Goal: Information Seeking & Learning: Learn about a topic

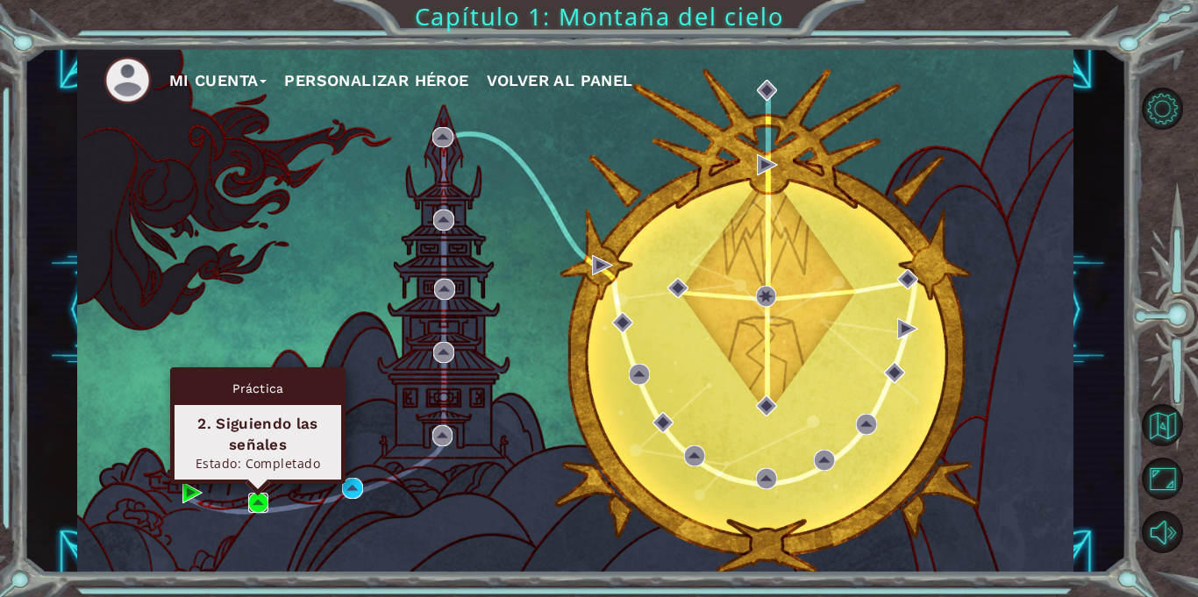
click at [253, 503] on img at bounding box center [258, 503] width 21 height 21
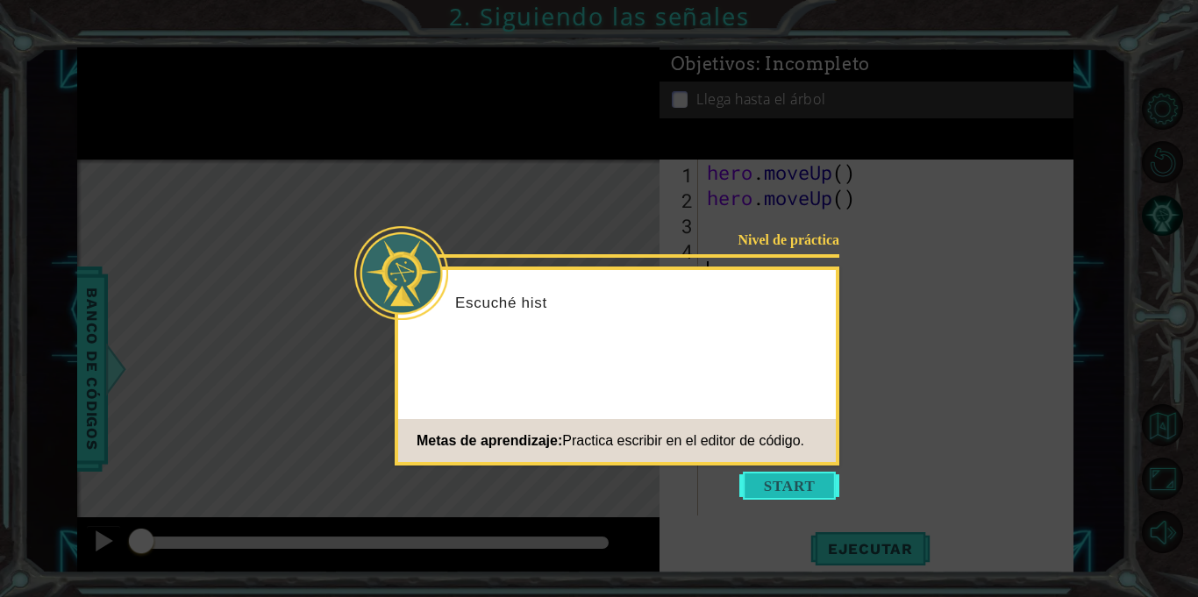
click at [761, 480] on button "Start" at bounding box center [789, 486] width 100 height 28
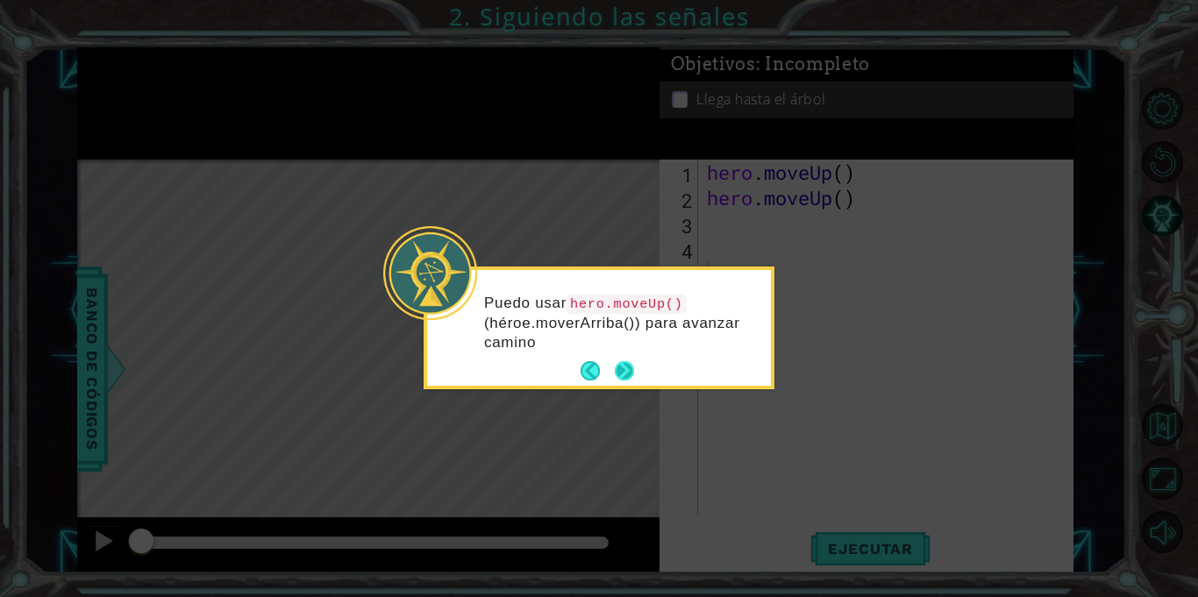
click at [623, 373] on button "Next" at bounding box center [624, 370] width 19 height 19
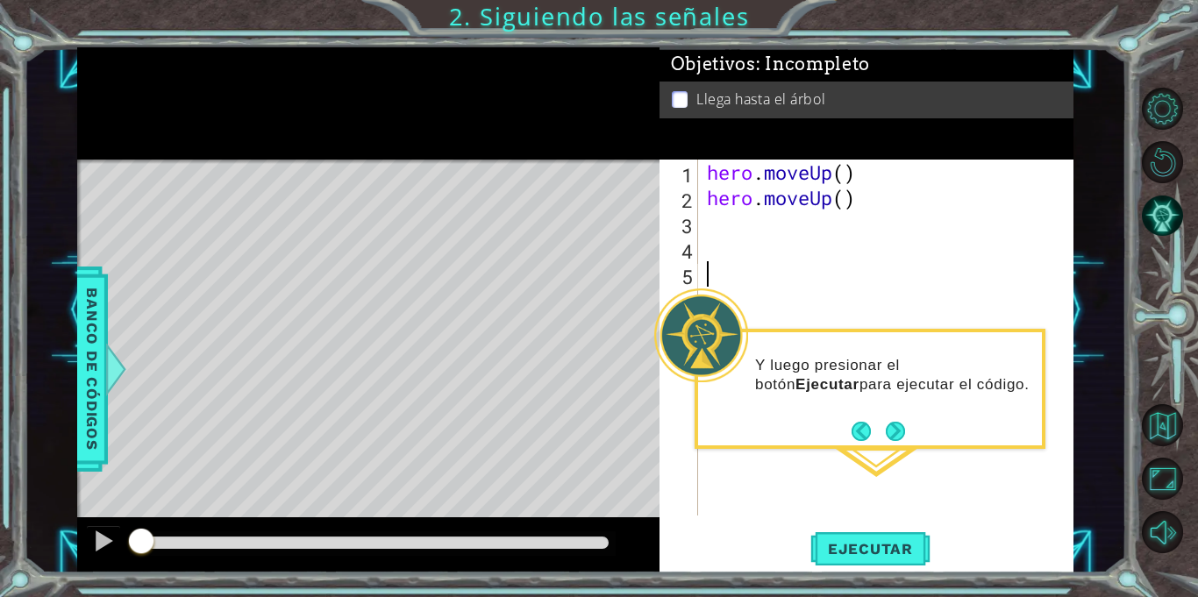
click at [858, 198] on div "hero . moveUp ( ) hero . moveUp ( )" at bounding box center [890, 363] width 374 height 407
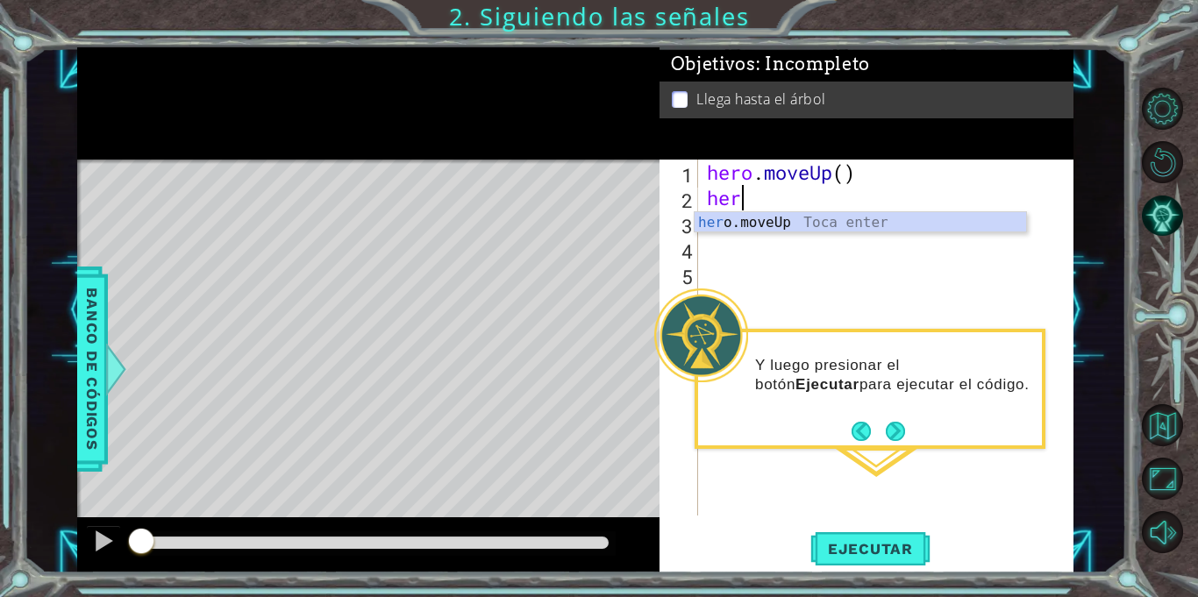
type textarea "h"
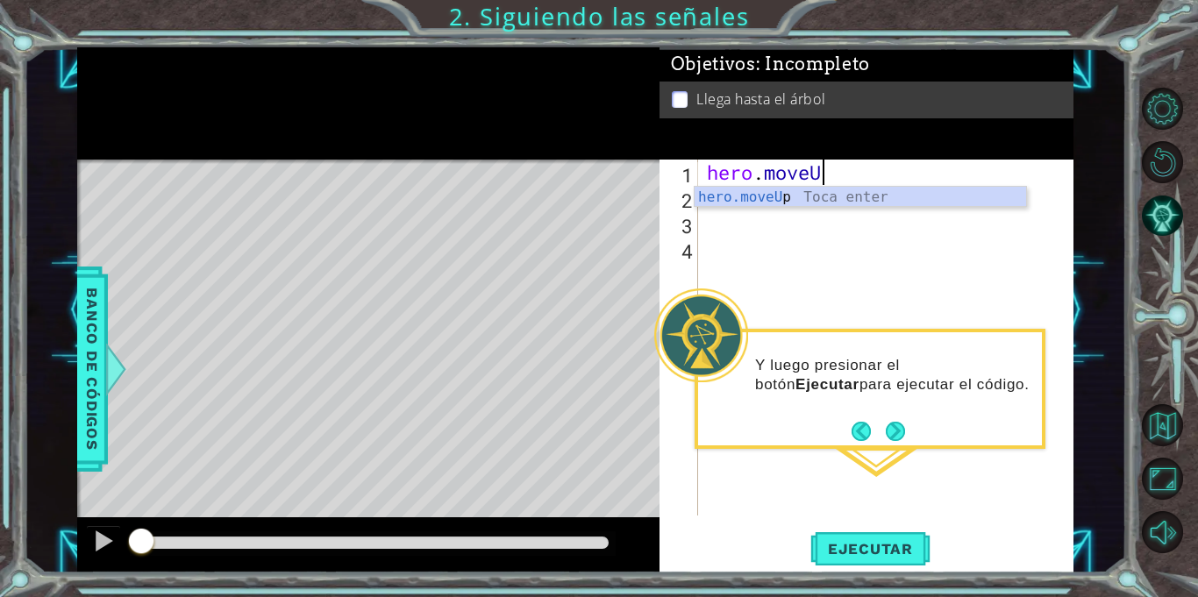
type textarea "hero.move"
click at [843, 200] on div "hero.move Up Toca enter" at bounding box center [859, 218] width 331 height 63
type textarea "h"
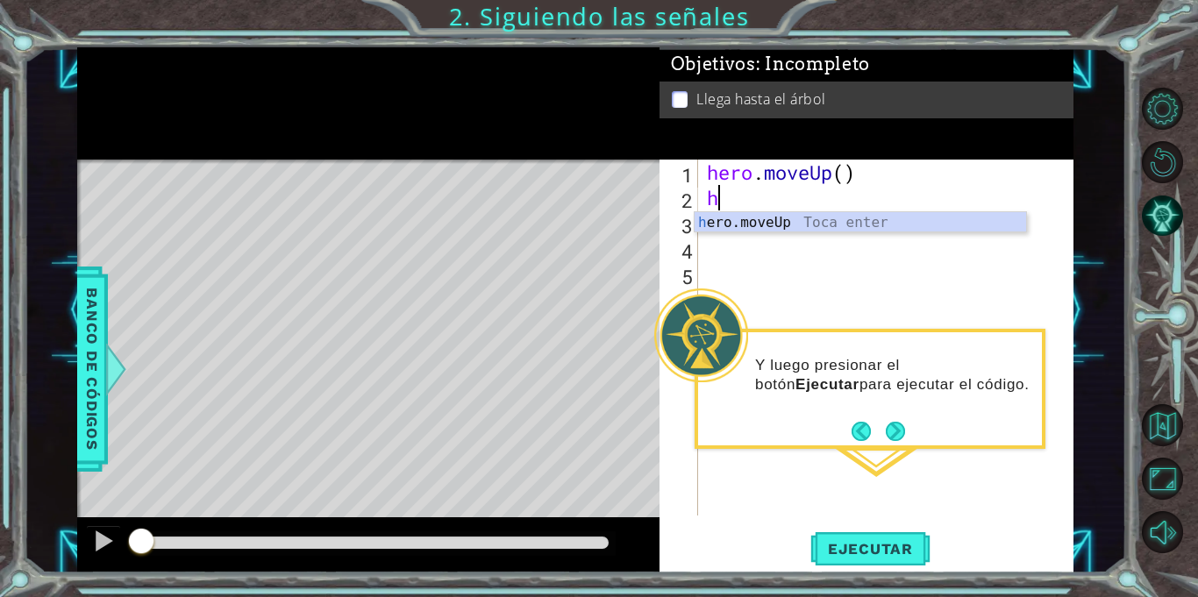
click at [820, 234] on div "hero . moveUp ( ) h" at bounding box center [890, 363] width 374 height 407
click at [760, 210] on div "hero . moveUp ( ) h" at bounding box center [890, 363] width 374 height 407
type textarea "her"
click at [759, 221] on div "her o.moveUp Toca enter" at bounding box center [859, 243] width 331 height 63
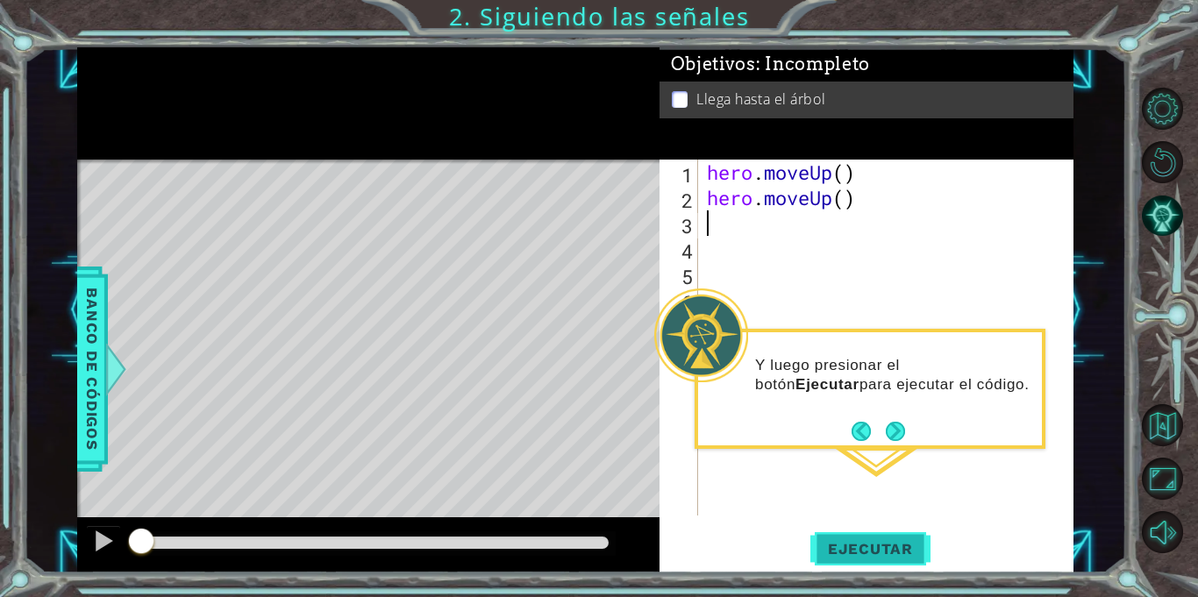
click at [860, 558] on button "Ejecutar" at bounding box center [870, 549] width 120 height 41
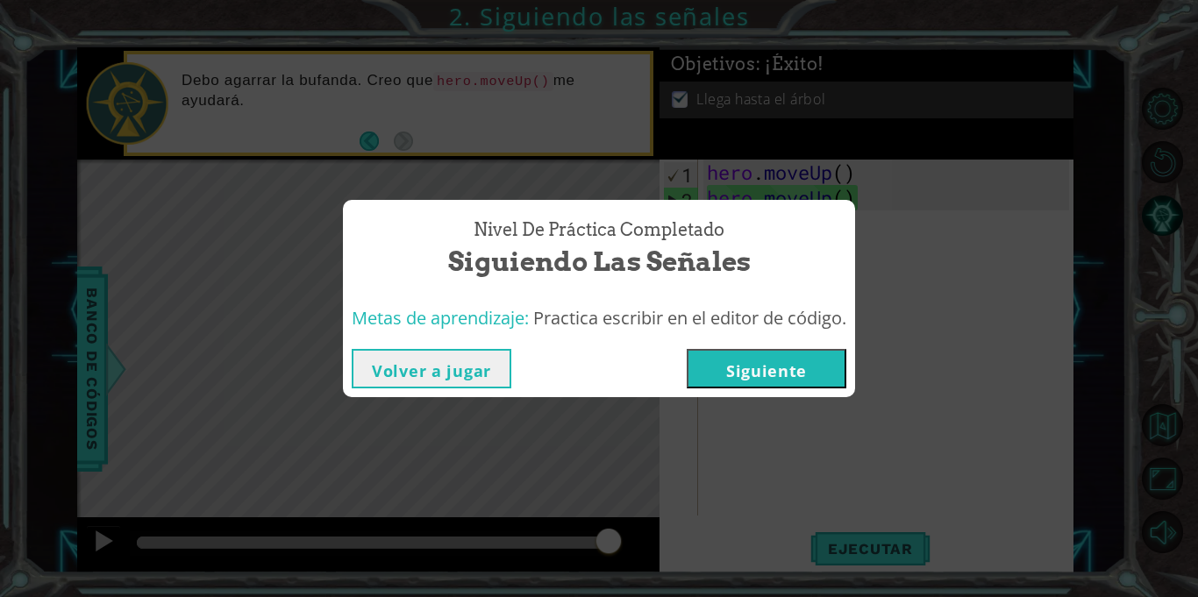
click at [793, 363] on button "Siguiente" at bounding box center [766, 368] width 160 height 39
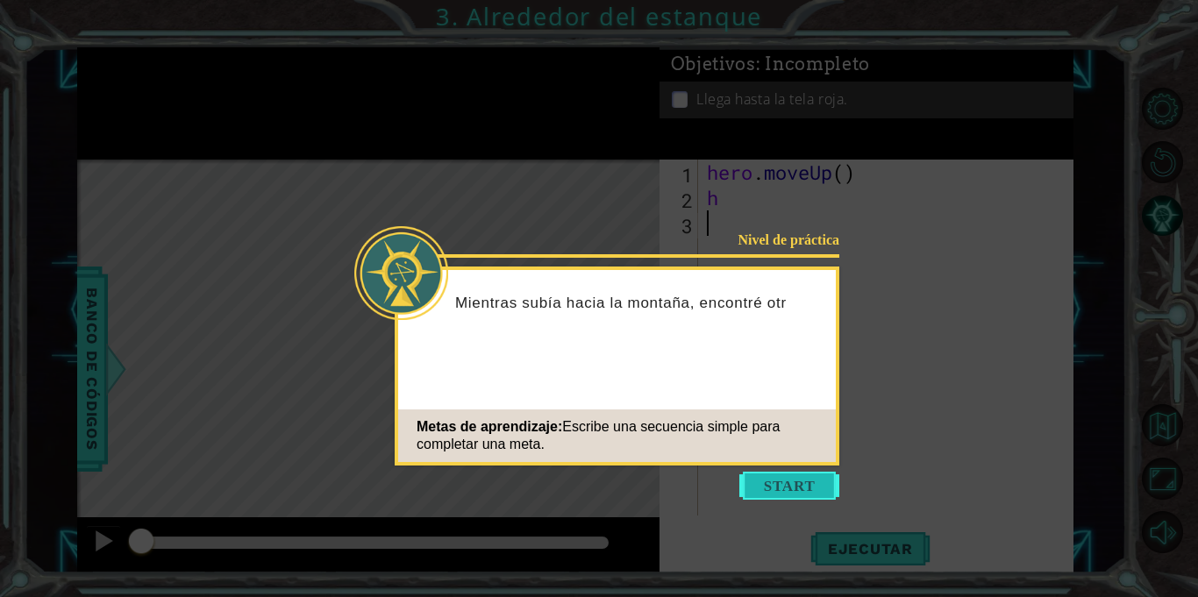
click at [771, 478] on button "Start" at bounding box center [789, 486] width 100 height 28
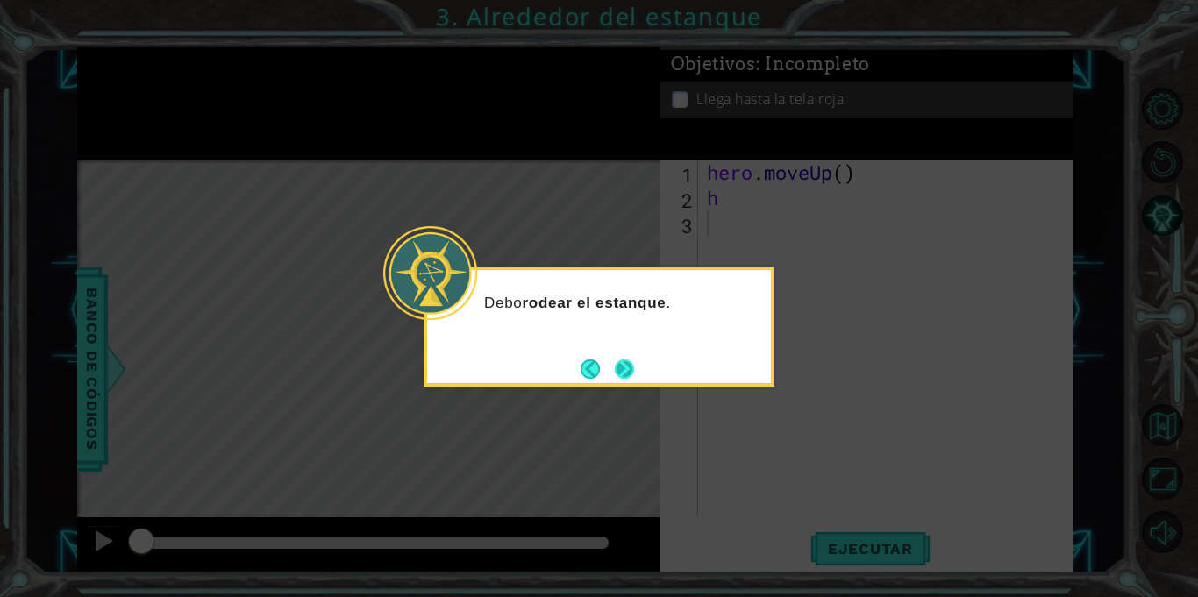
click at [628, 366] on button "Next" at bounding box center [624, 368] width 19 height 19
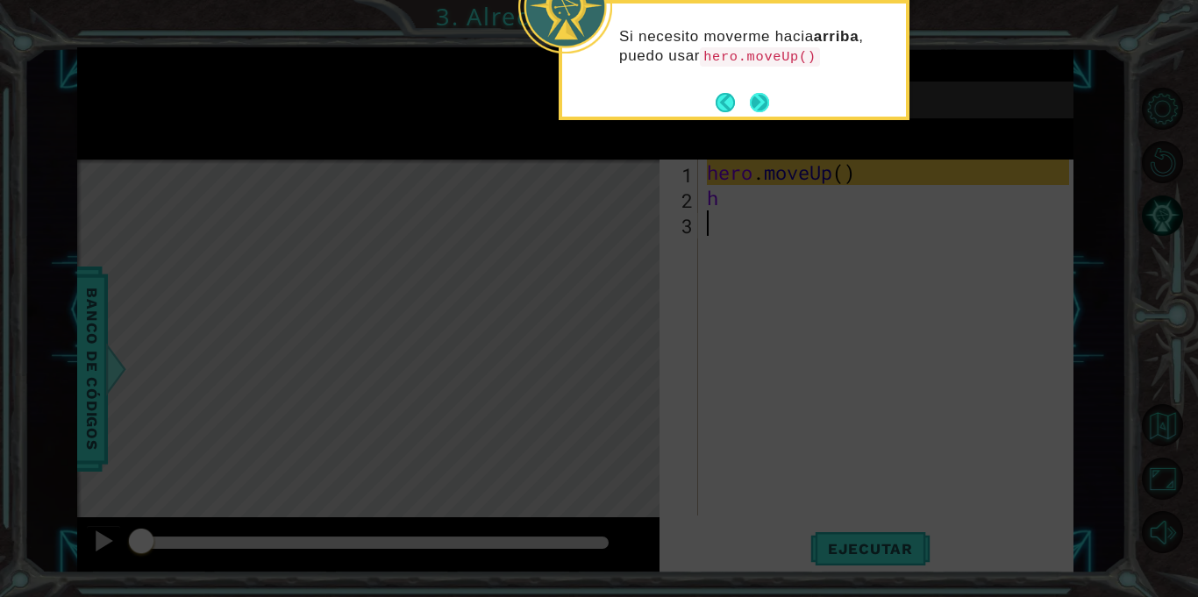
click at [764, 109] on button "Next" at bounding box center [759, 102] width 20 height 20
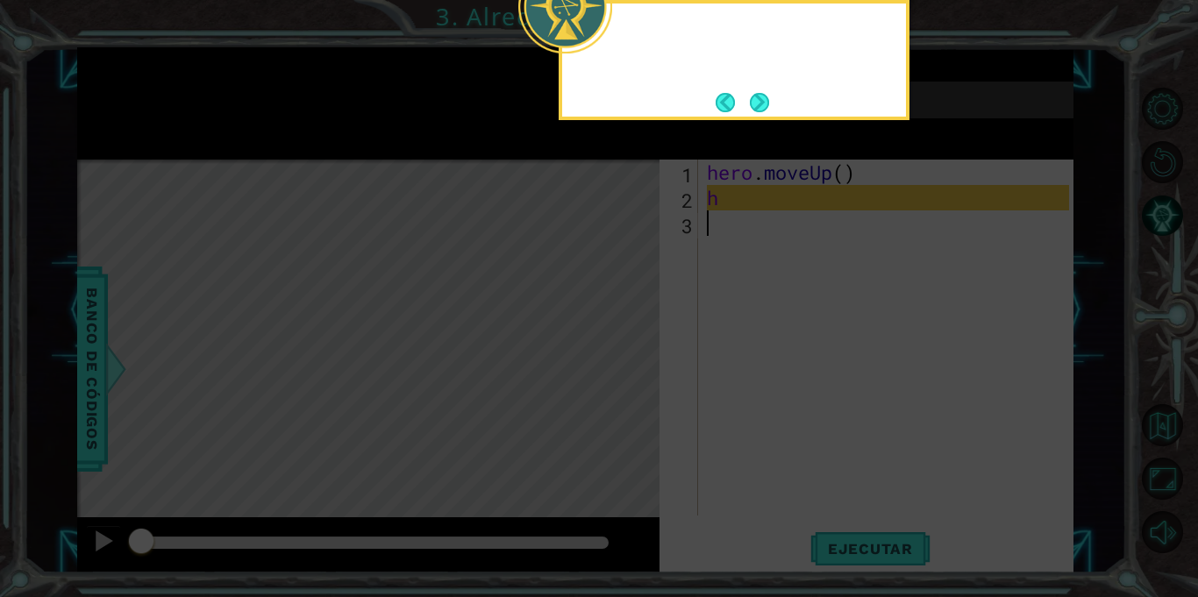
click at [764, 109] on button "Next" at bounding box center [759, 102] width 19 height 19
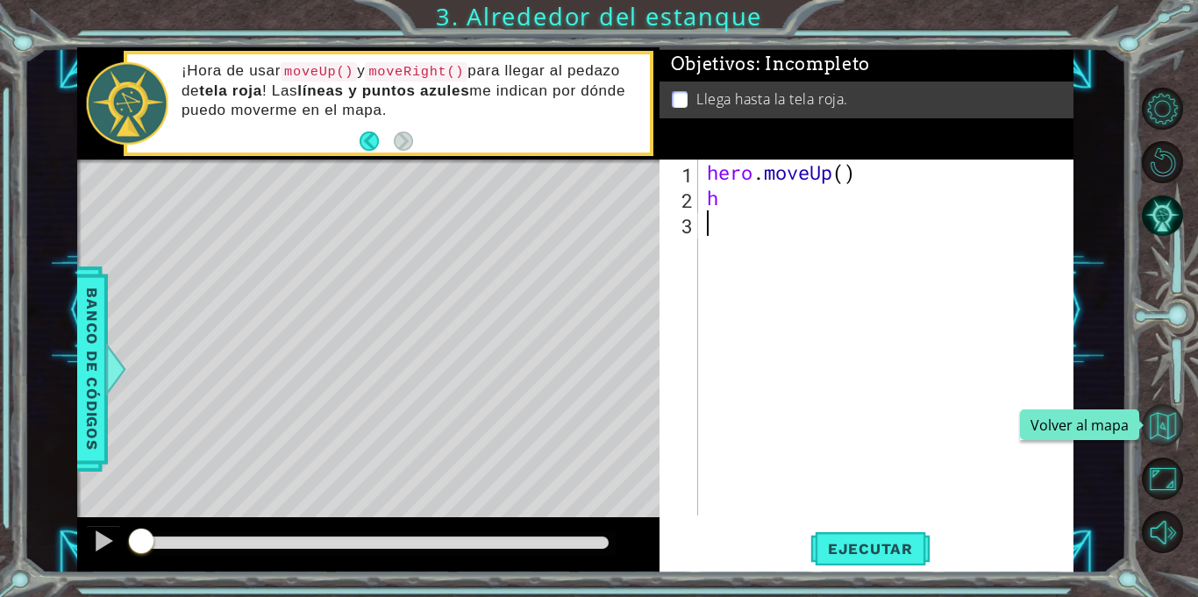
click at [1171, 429] on button "Volver al mapa" at bounding box center [1162, 425] width 42 height 42
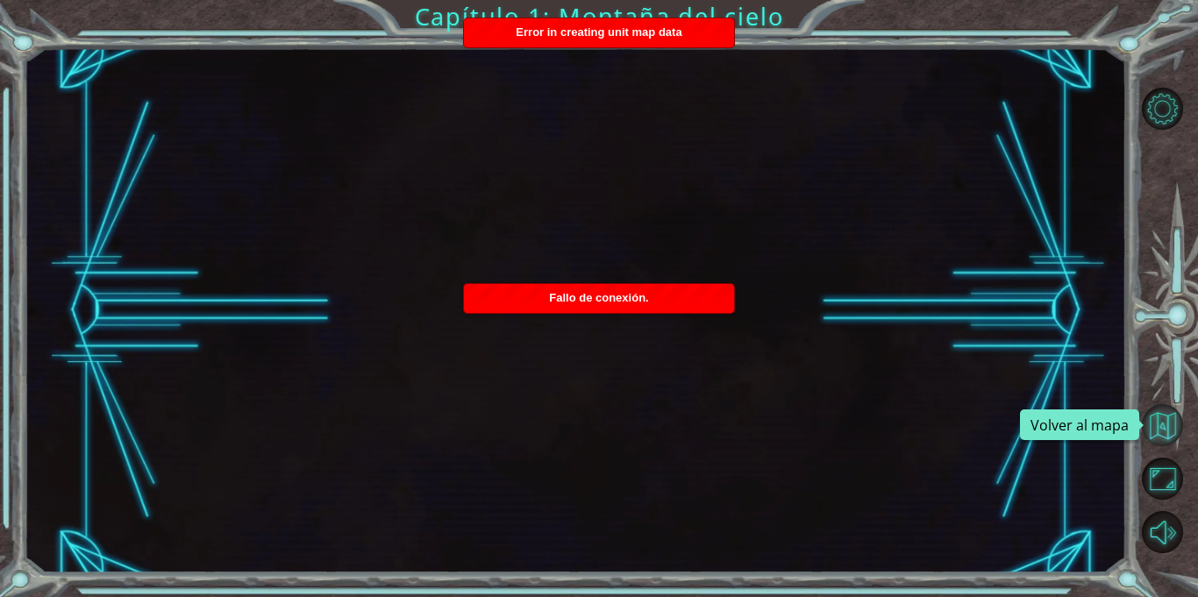
click at [1160, 414] on button "Volver al mapa" at bounding box center [1162, 425] width 42 height 42
click at [551, 305] on div "Fallo de conexión." at bounding box center [599, 298] width 270 height 29
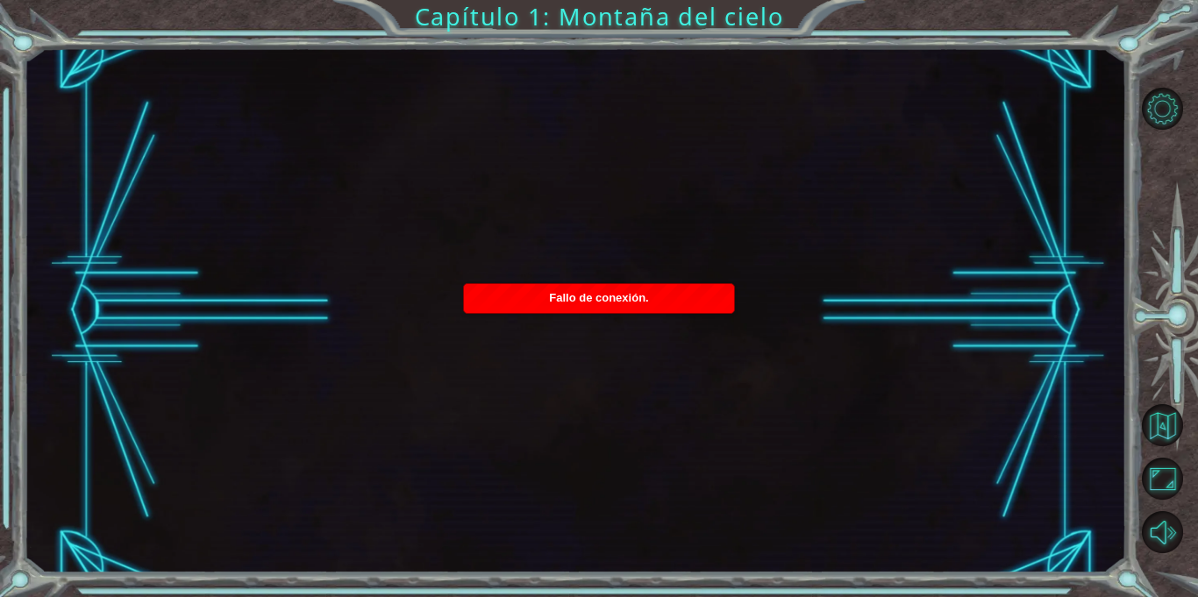
click at [551, 305] on div "Fallo de conexión." at bounding box center [599, 298] width 270 height 29
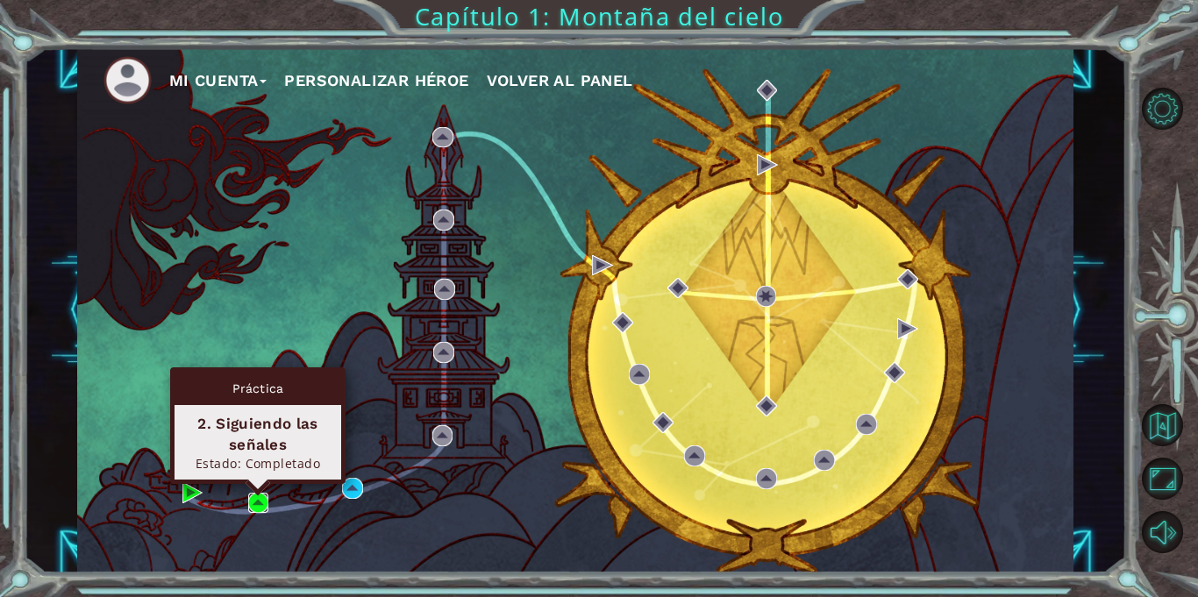
click at [253, 510] on img at bounding box center [258, 503] width 21 height 21
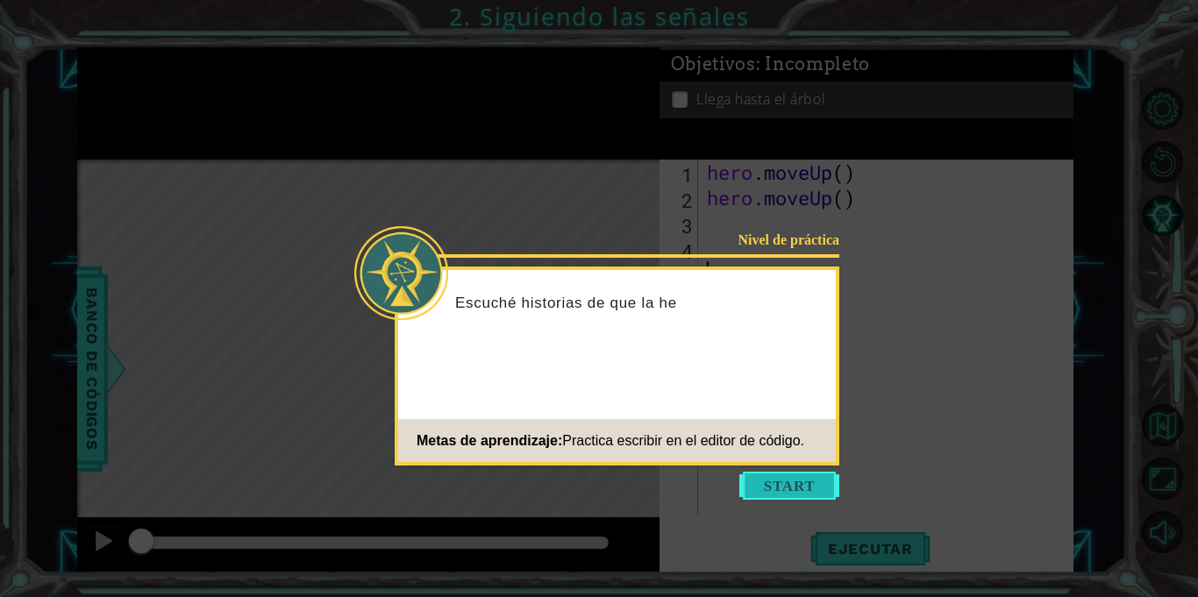
click at [793, 475] on button "Start" at bounding box center [789, 486] width 100 height 28
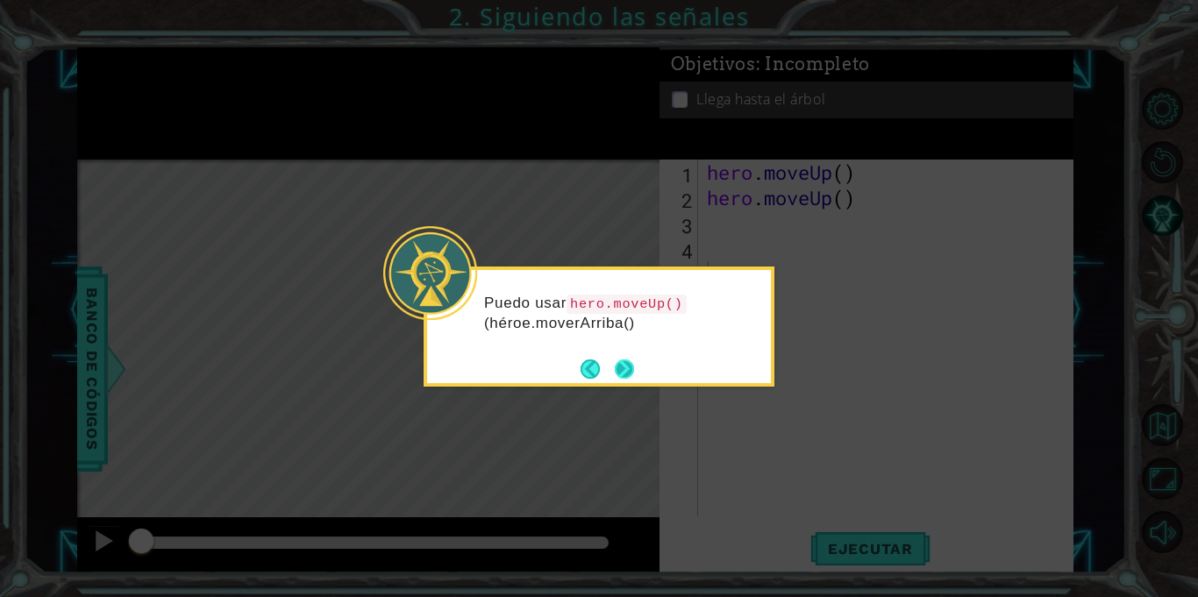
click at [615, 363] on button "Next" at bounding box center [624, 368] width 19 height 19
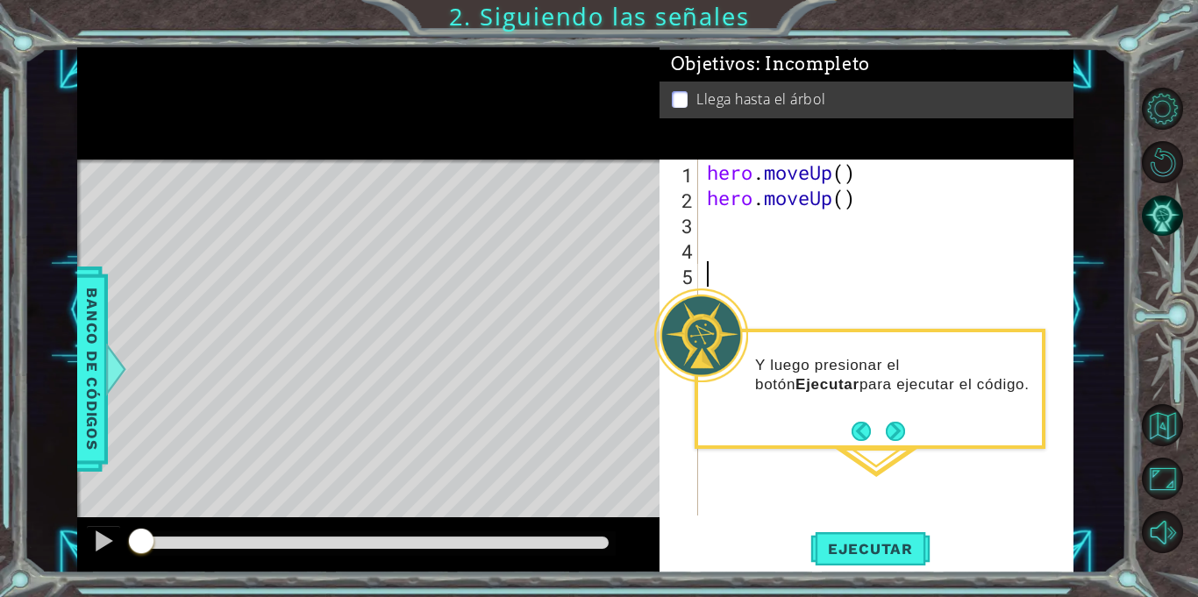
click at [852, 200] on div "hero . moveUp ( ) hero . moveUp ( )" at bounding box center [890, 363] width 374 height 407
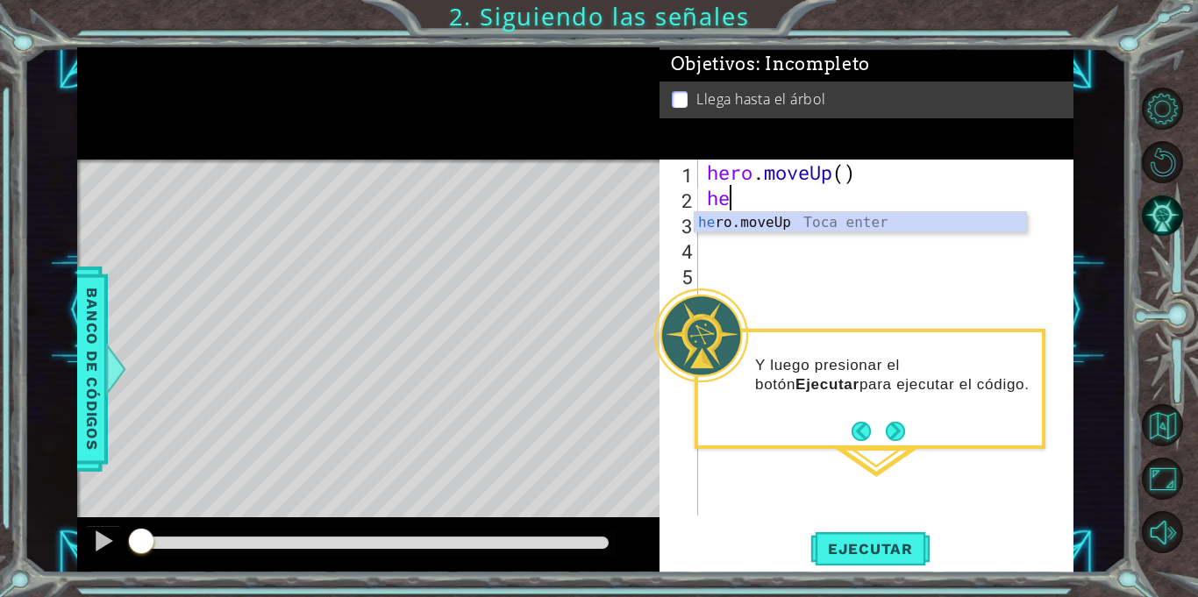
type textarea "h"
type textarea "he"
click at [843, 222] on div "he ro.moveUp Toca enter" at bounding box center [859, 243] width 331 height 63
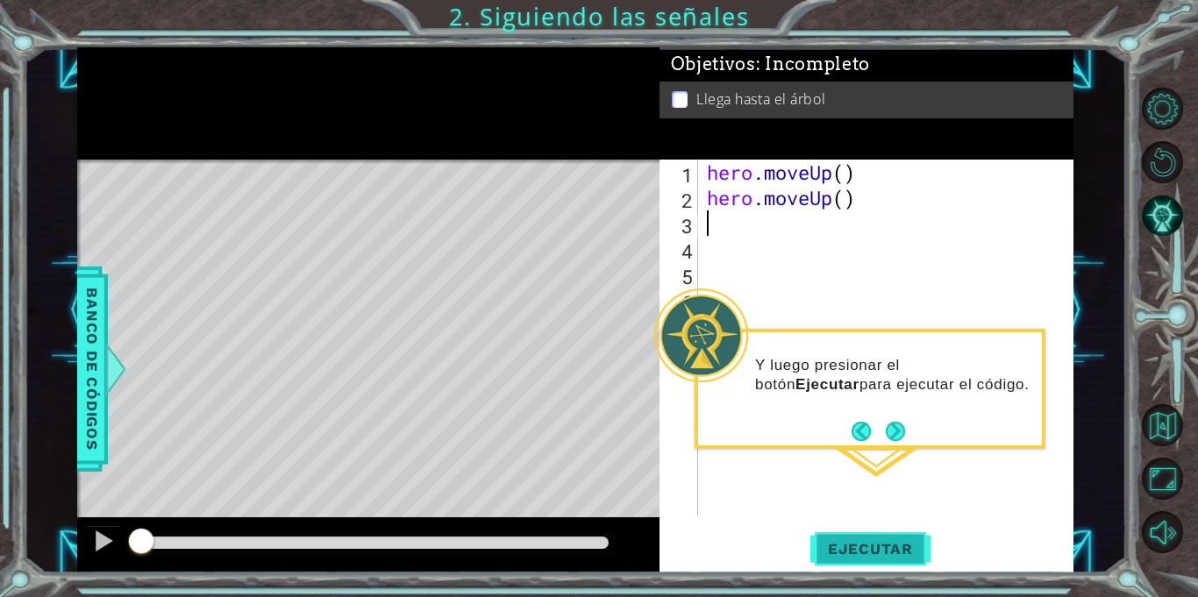
click at [859, 542] on span "Ejecutar" at bounding box center [870, 549] width 120 height 18
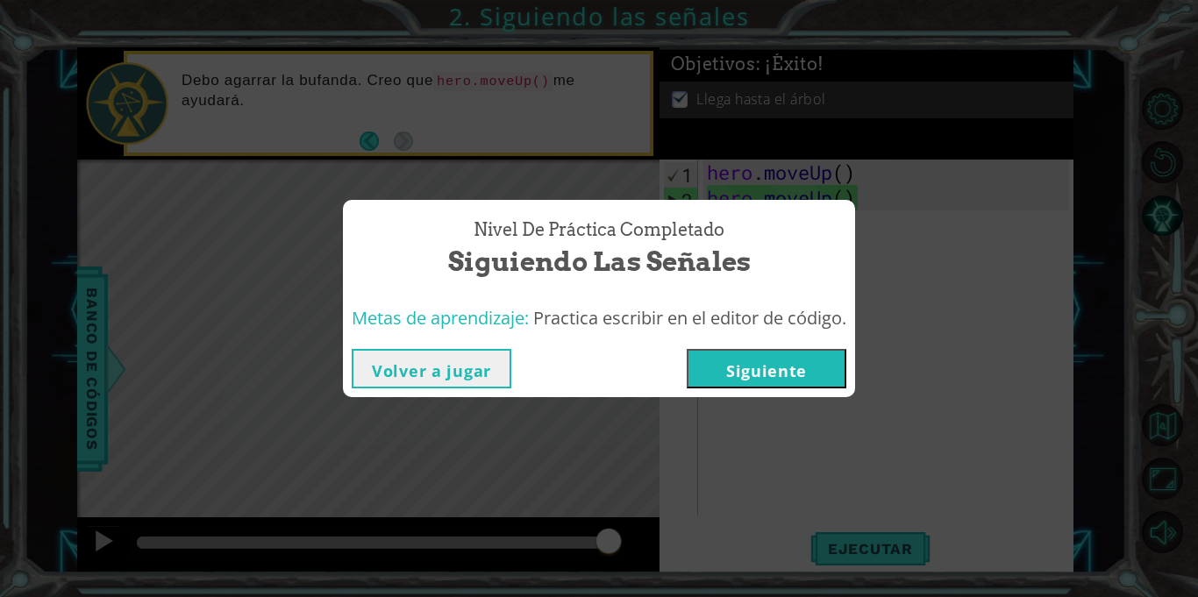
click at [787, 359] on button "Siguiente" at bounding box center [766, 368] width 160 height 39
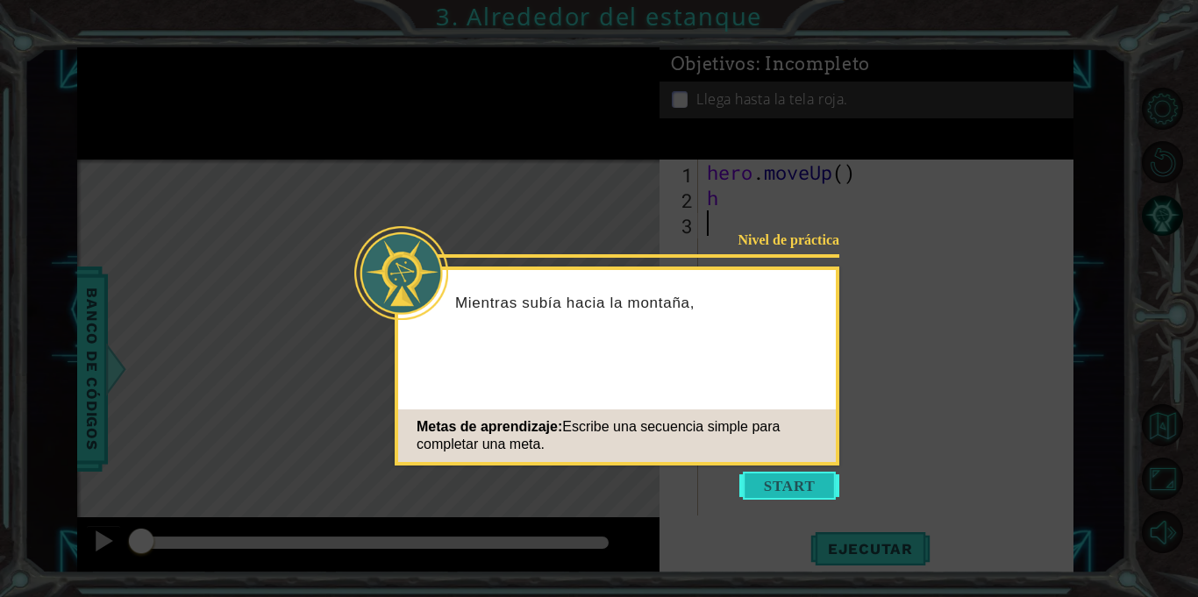
click at [787, 489] on button "Start" at bounding box center [789, 486] width 100 height 28
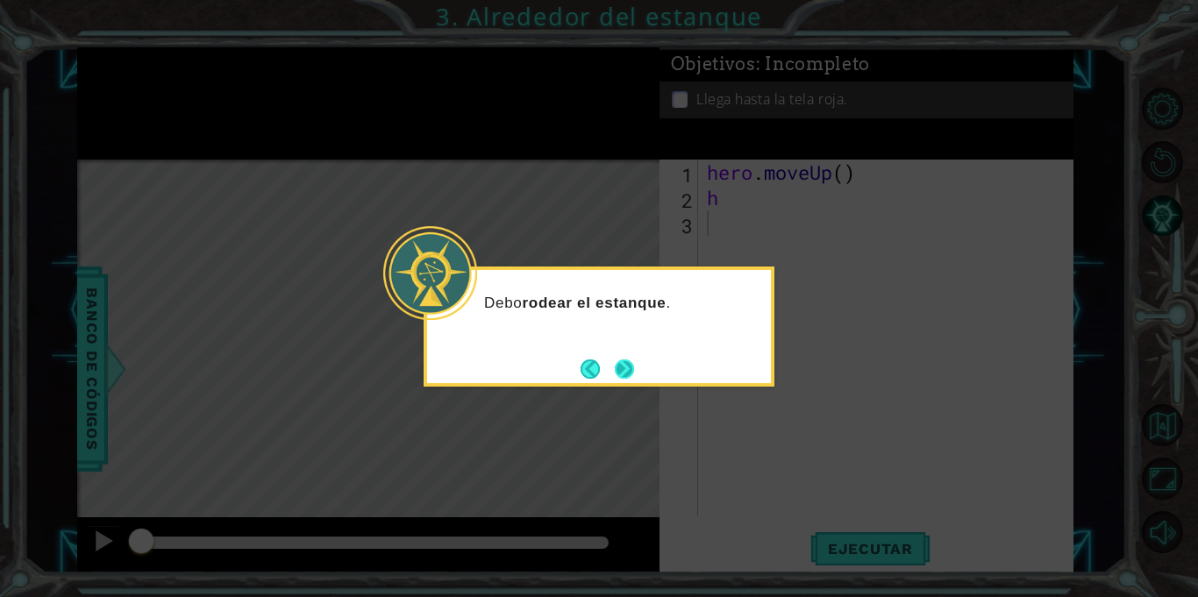
click at [622, 364] on button "Next" at bounding box center [624, 368] width 19 height 19
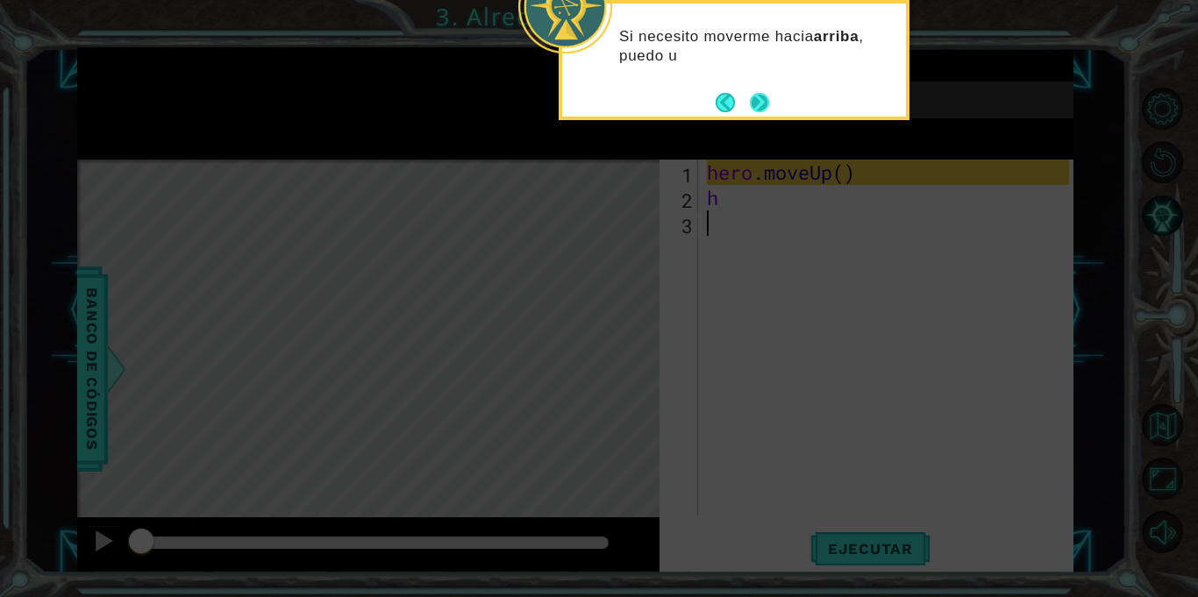
click at [761, 96] on button "Next" at bounding box center [759, 102] width 19 height 19
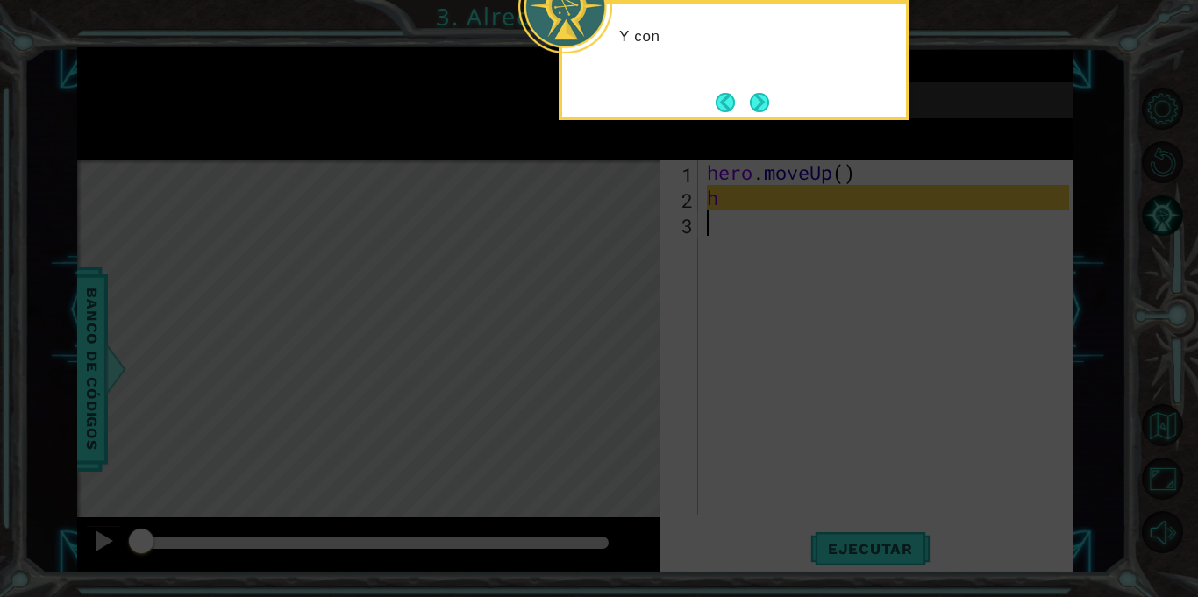
click at [761, 96] on button "Next" at bounding box center [759, 102] width 19 height 19
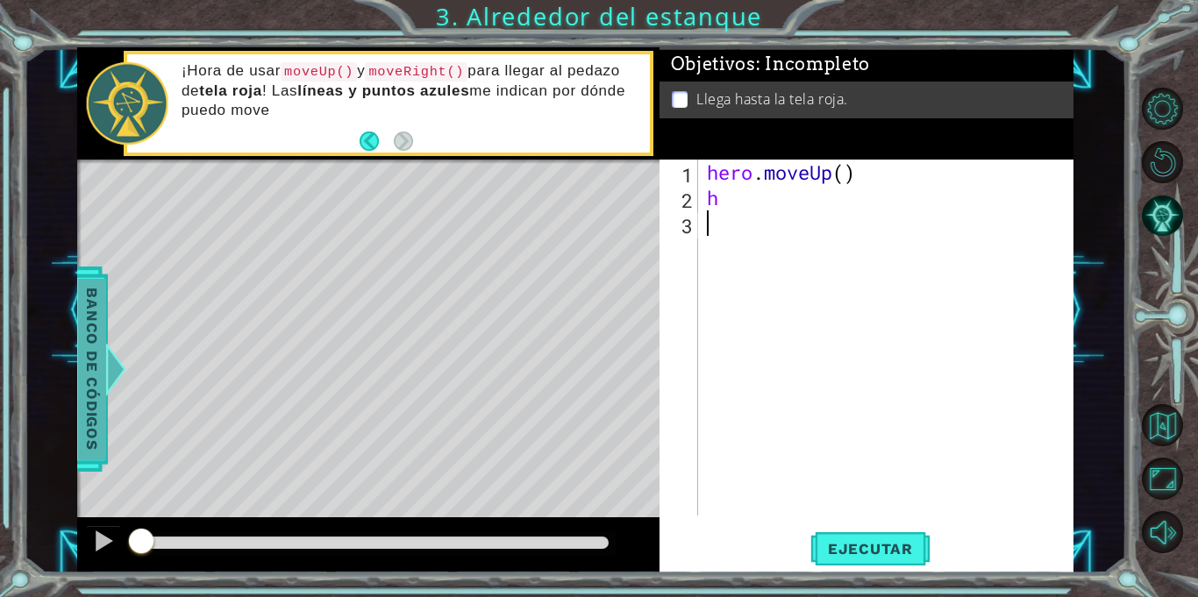
click at [95, 362] on span "Banco de códigos" at bounding box center [92, 369] width 28 height 181
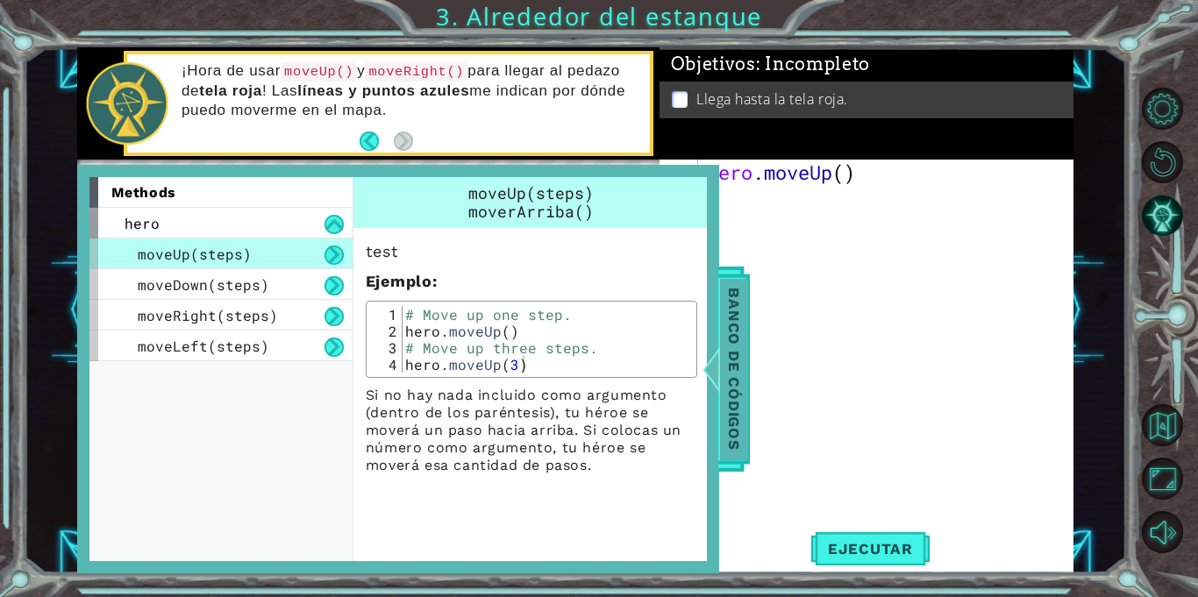
click at [721, 380] on div at bounding box center [711, 369] width 22 height 53
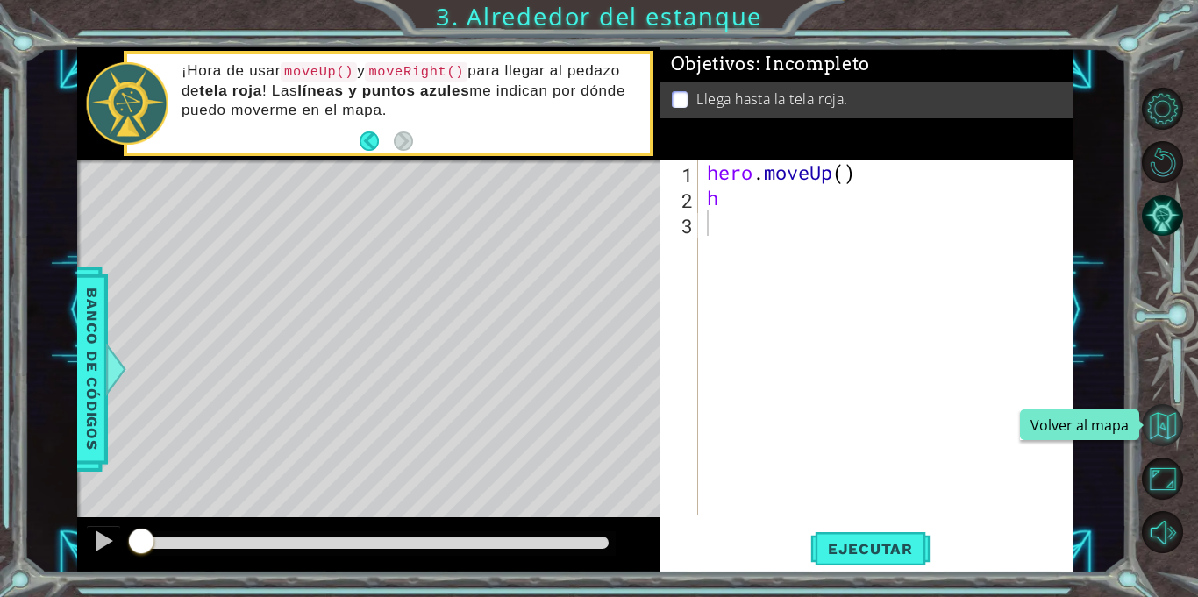
click at [1159, 416] on button "Volver al mapa" at bounding box center [1162, 425] width 42 height 42
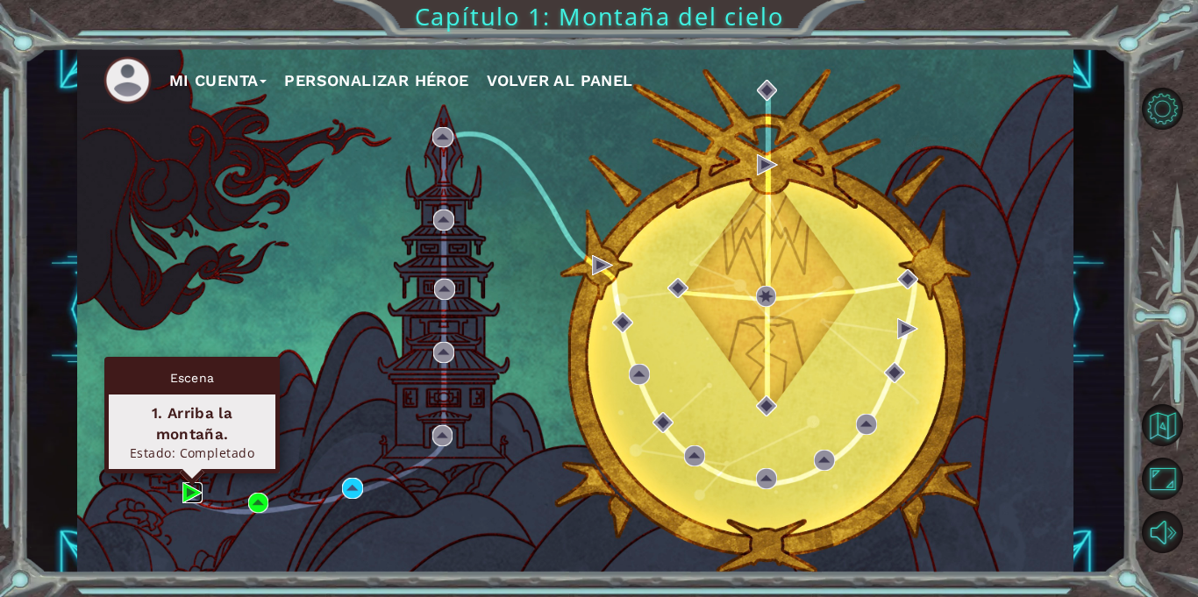
click at [190, 494] on img at bounding box center [192, 492] width 21 height 21
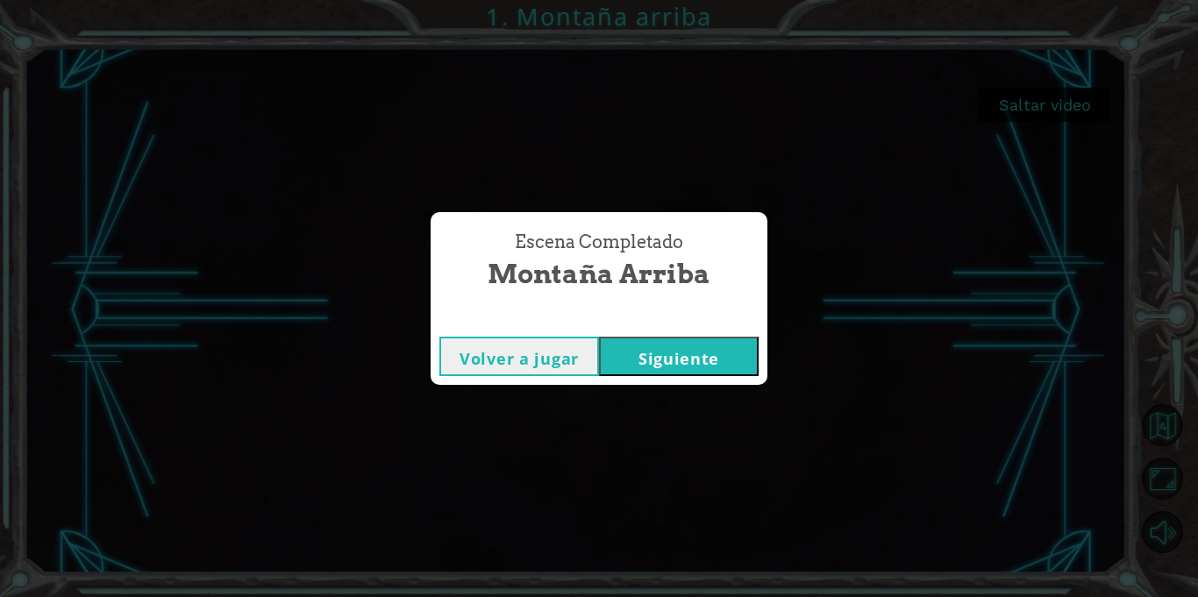
click at [631, 349] on button "Siguiente" at bounding box center [679, 356] width 160 height 39
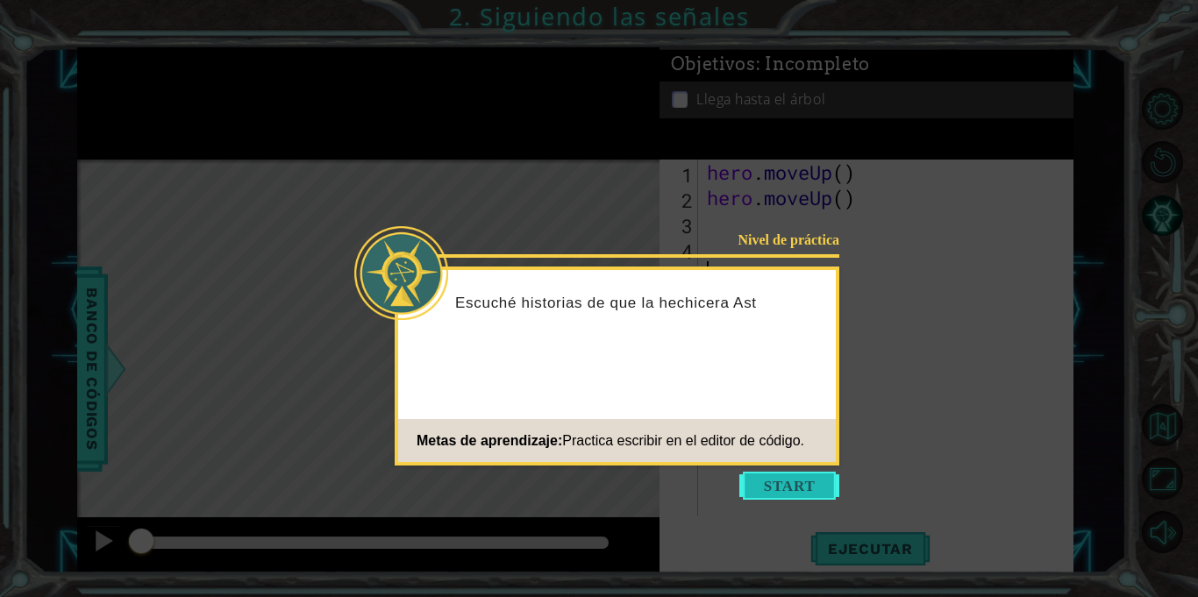
click at [812, 485] on button "Start" at bounding box center [789, 486] width 100 height 28
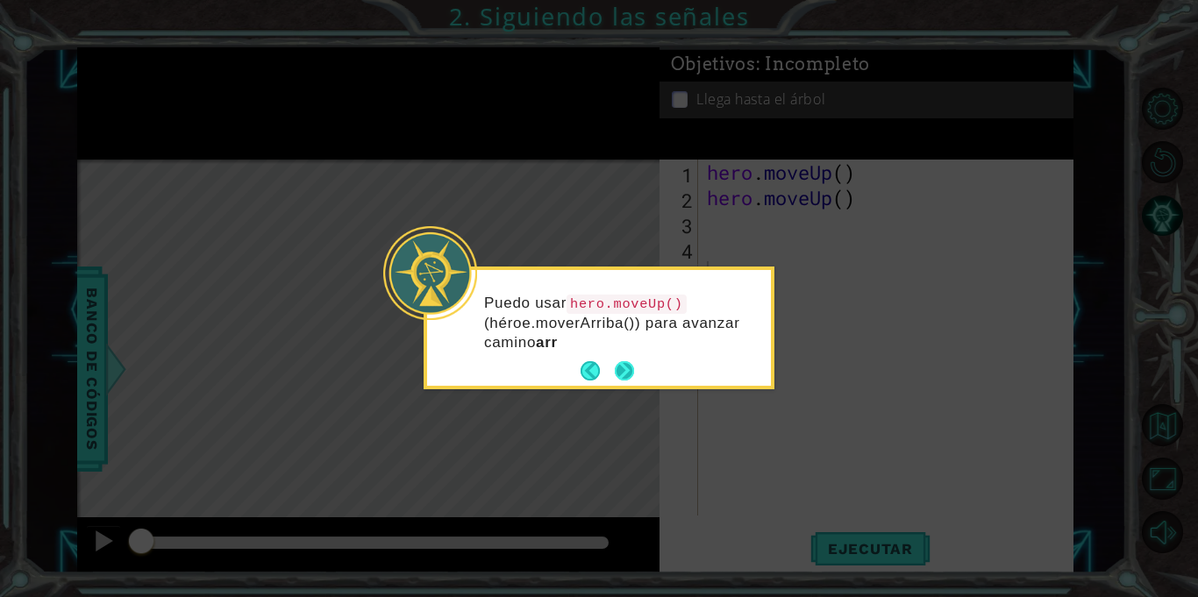
click at [624, 369] on button "Next" at bounding box center [624, 370] width 19 height 19
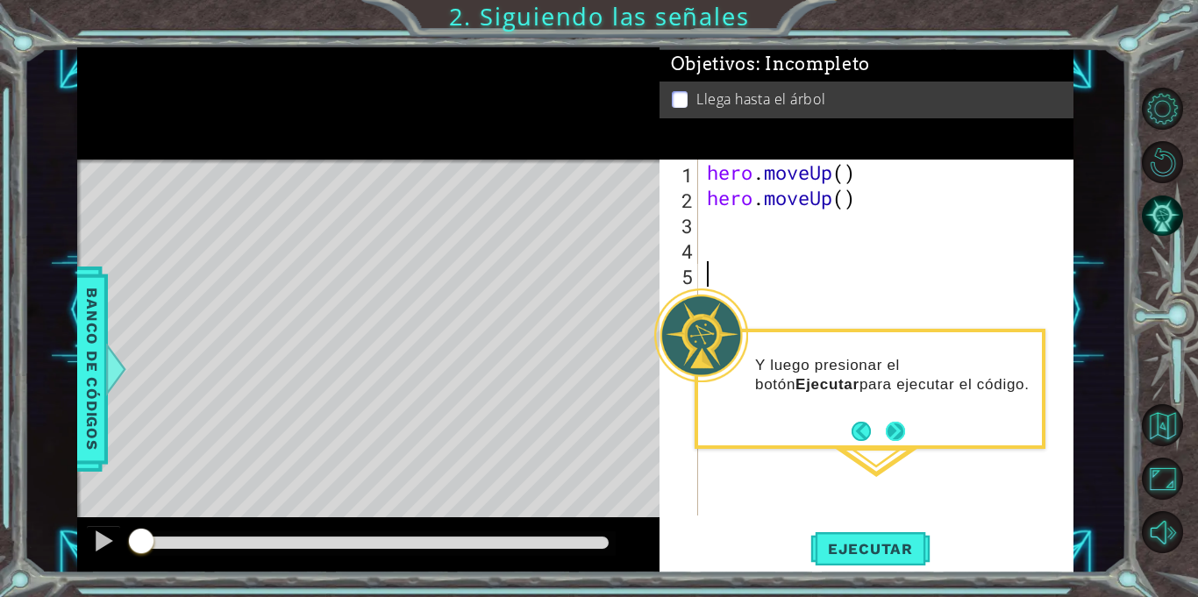
click at [893, 428] on button "Next" at bounding box center [894, 431] width 19 height 19
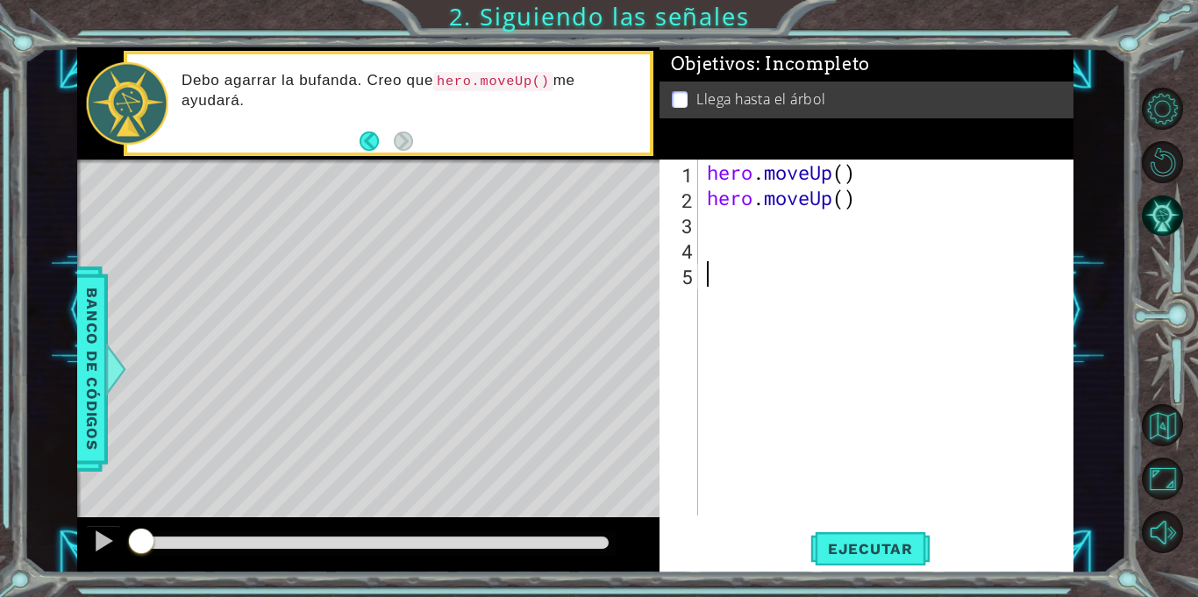
click at [707, 229] on div "hero . moveUp ( ) hero . moveUp ( )" at bounding box center [890, 363] width 374 height 407
click at [883, 546] on span "Ejecutar" at bounding box center [870, 549] width 120 height 18
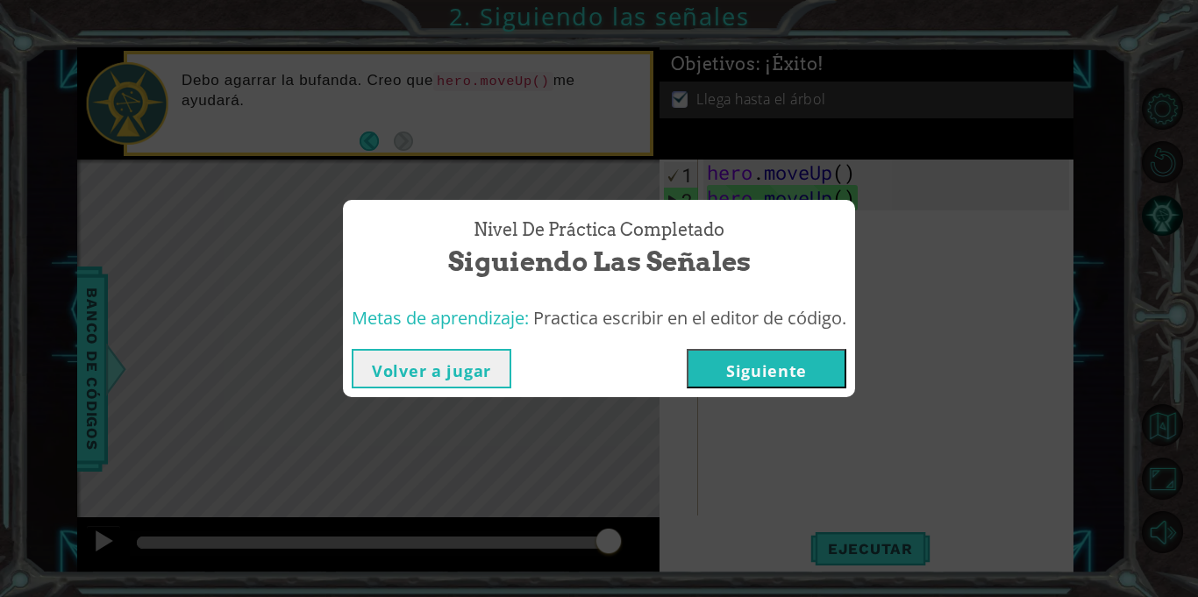
click at [786, 367] on button "Siguiente" at bounding box center [766, 368] width 160 height 39
